Goal: Navigation & Orientation: Understand site structure

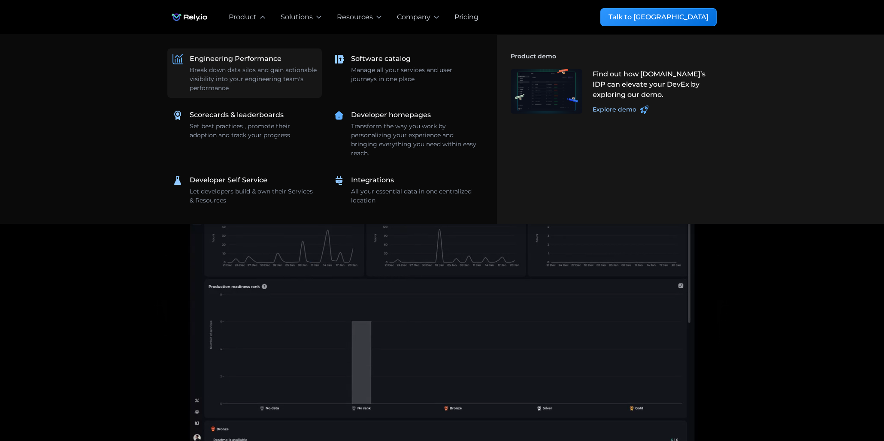
click at [225, 68] on div "Break down data silos and gain actionable visibility into your engineering team…" at bounding box center [253, 79] width 127 height 27
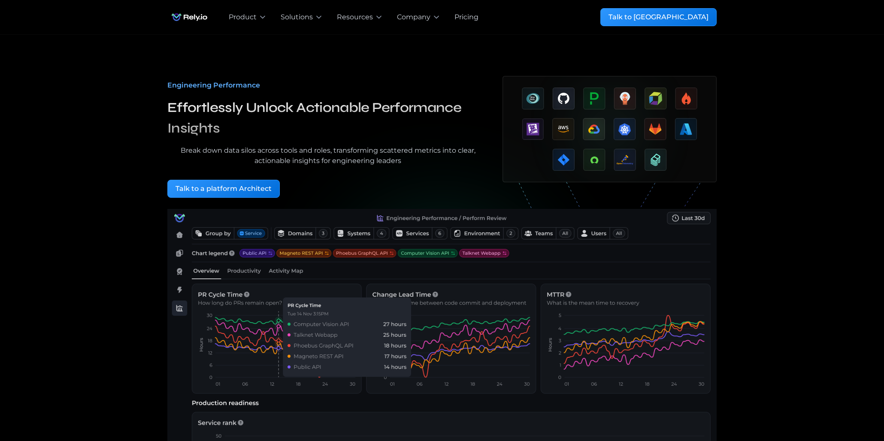
click at [190, 11] on img "home" at bounding box center [189, 17] width 44 height 17
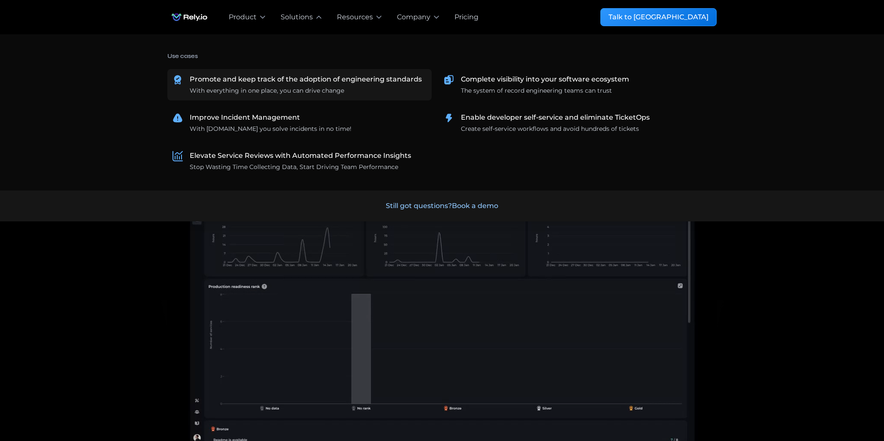
click at [291, 84] on div "Promote and keep track of the adoption of engineering standards" at bounding box center [306, 79] width 232 height 10
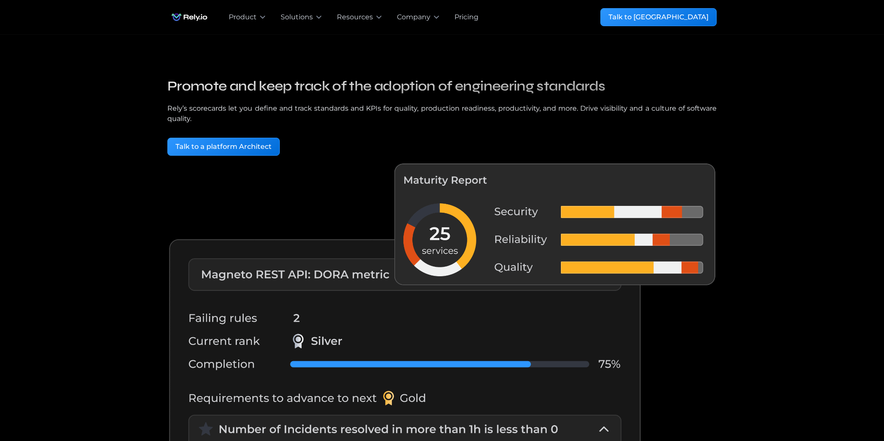
click at [200, 22] on img "home" at bounding box center [189, 17] width 44 height 17
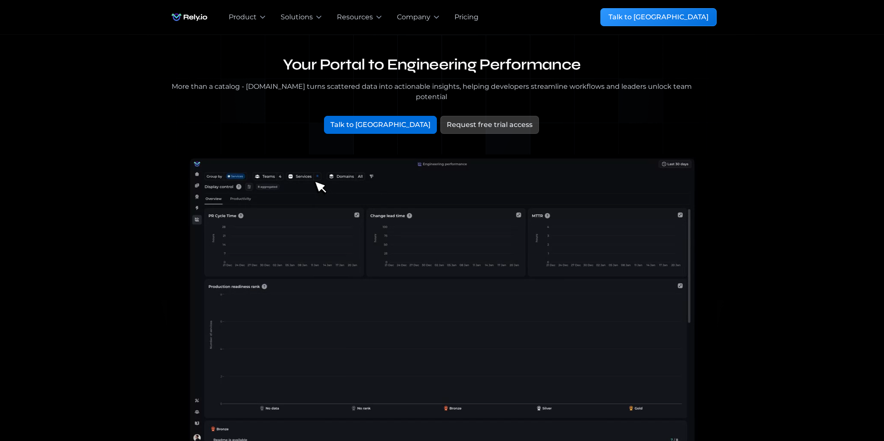
click at [200, 21] on img "home" at bounding box center [189, 17] width 44 height 17
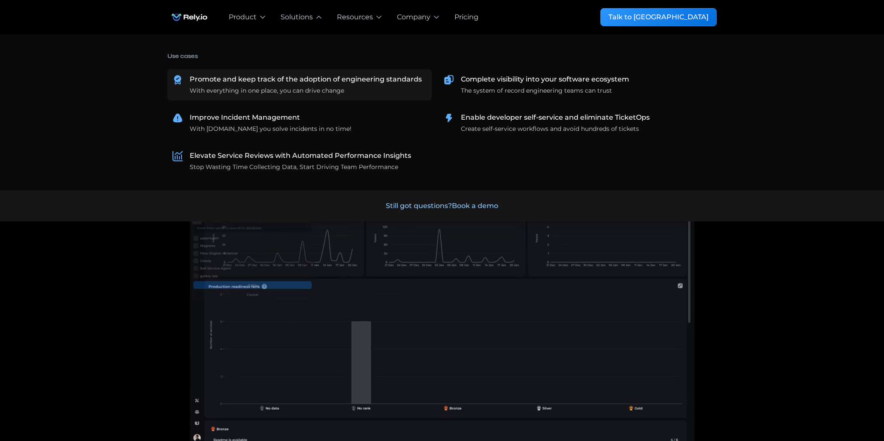
click at [240, 73] on link "Promote and keep track of the adoption of engineering standards With everything…" at bounding box center [299, 84] width 264 height 31
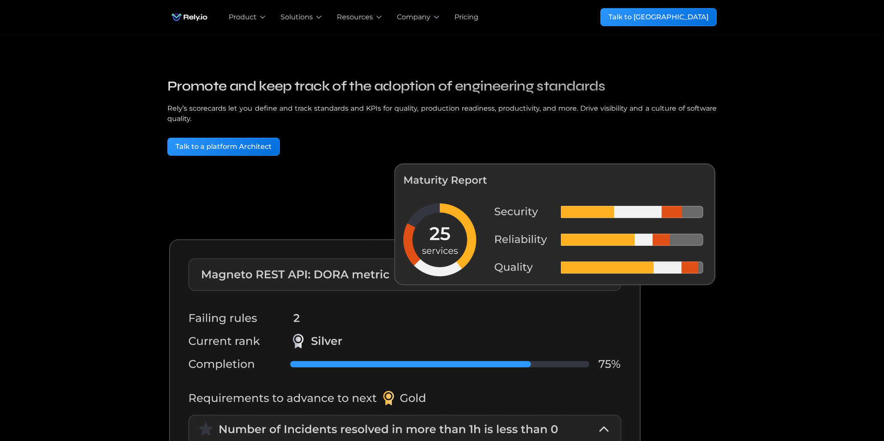
click at [184, 21] on img "home" at bounding box center [189, 17] width 44 height 17
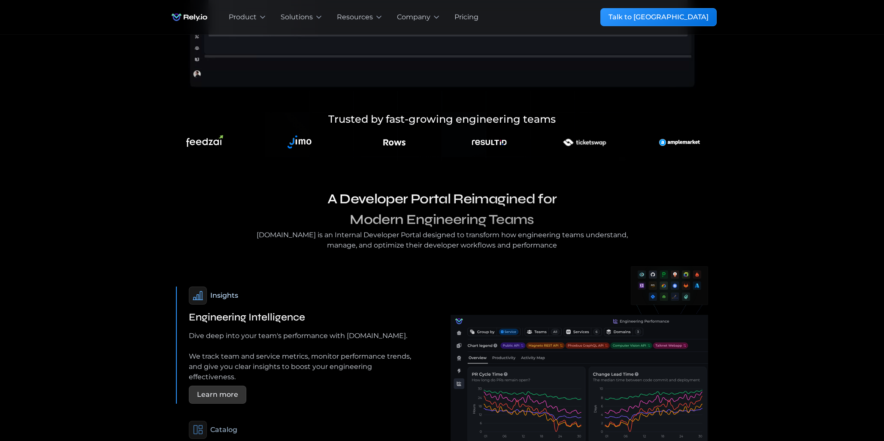
scroll to position [460, 0]
